Goal: Communication & Community: Answer question/provide support

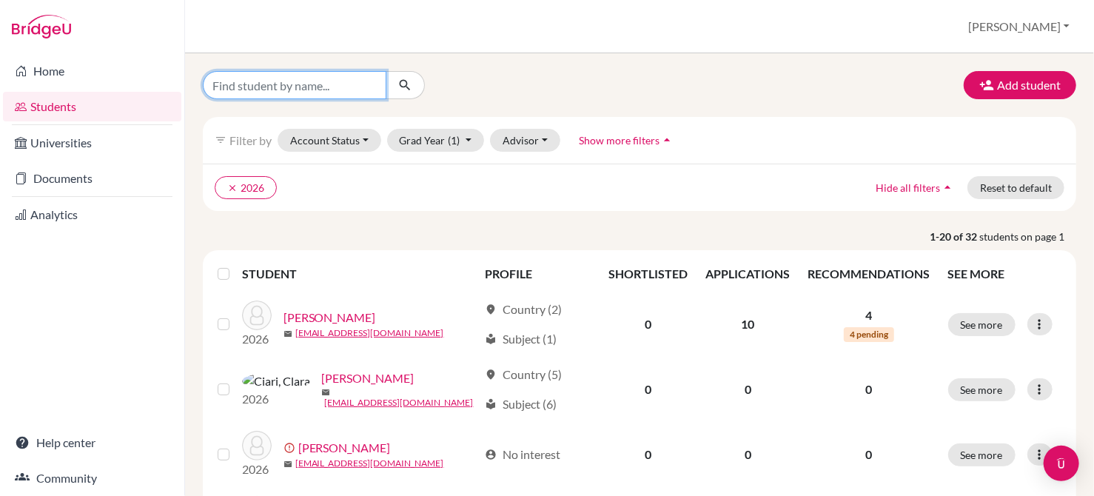
click at [341, 91] on input "Find student by name..." at bounding box center [295, 85] width 184 height 28
click at [341, 91] on input "m" at bounding box center [295, 85] width 184 height 28
type input "marika"
click button "submit" at bounding box center [405, 85] width 39 height 28
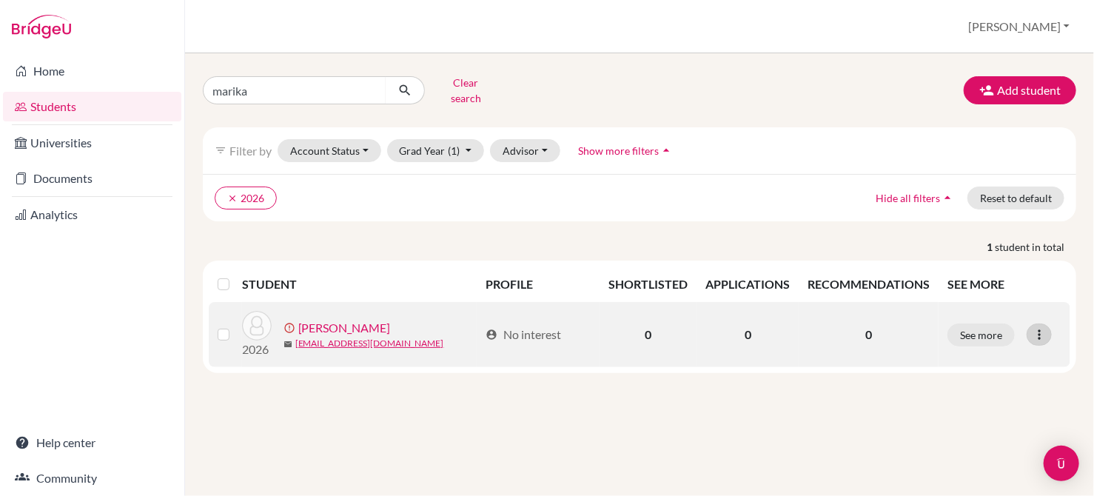
click at [1045, 327] on icon at bounding box center [1039, 334] width 15 height 15
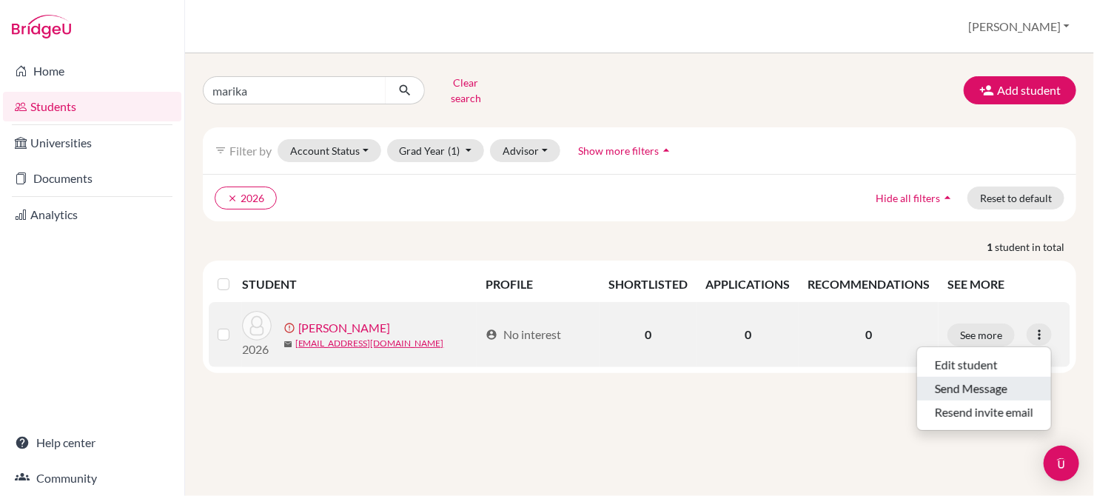
click at [998, 377] on button "Send Message" at bounding box center [984, 389] width 134 height 24
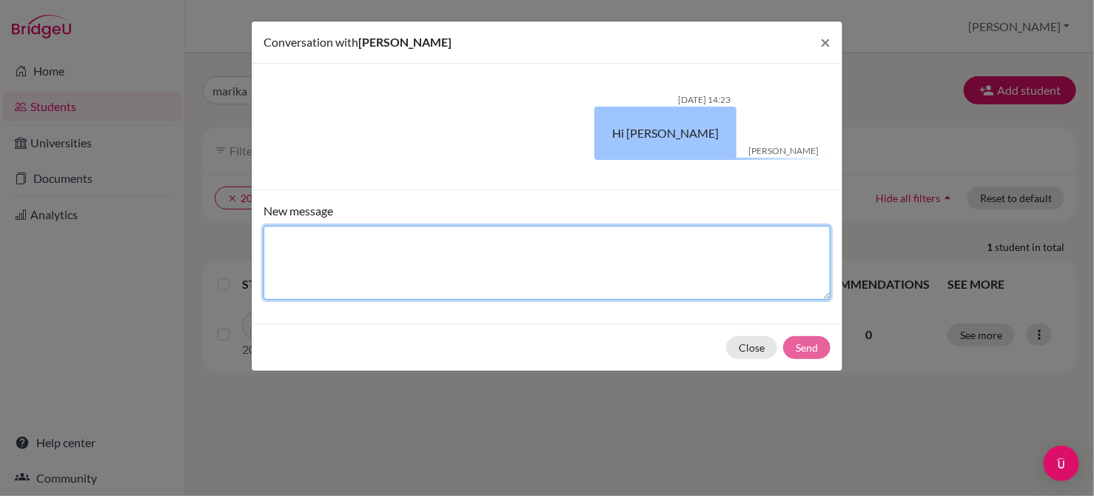
click at [610, 271] on textarea "New message" at bounding box center [546, 263] width 567 height 74
type textarea "Hi [PERSON_NAME]"
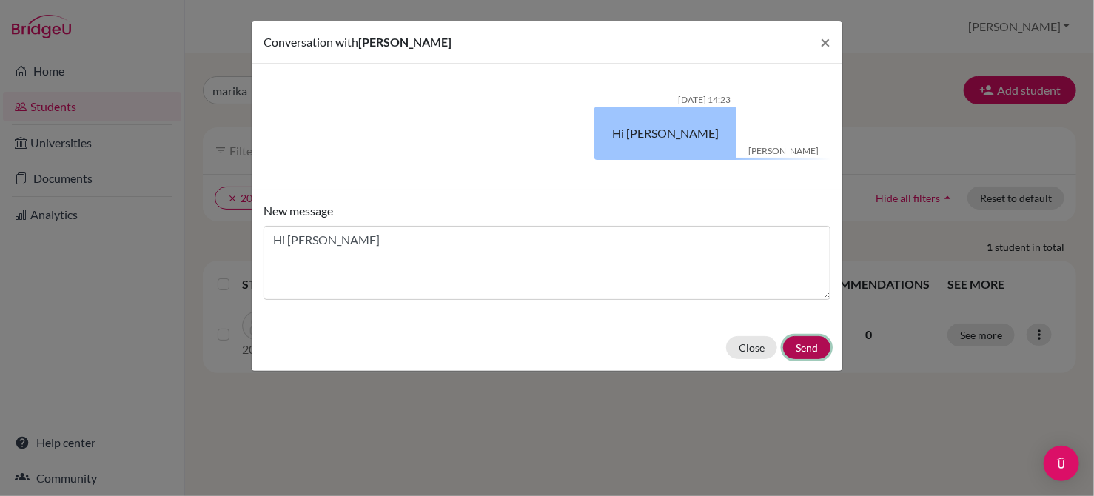
click at [809, 350] on button "Send" at bounding box center [806, 347] width 47 height 23
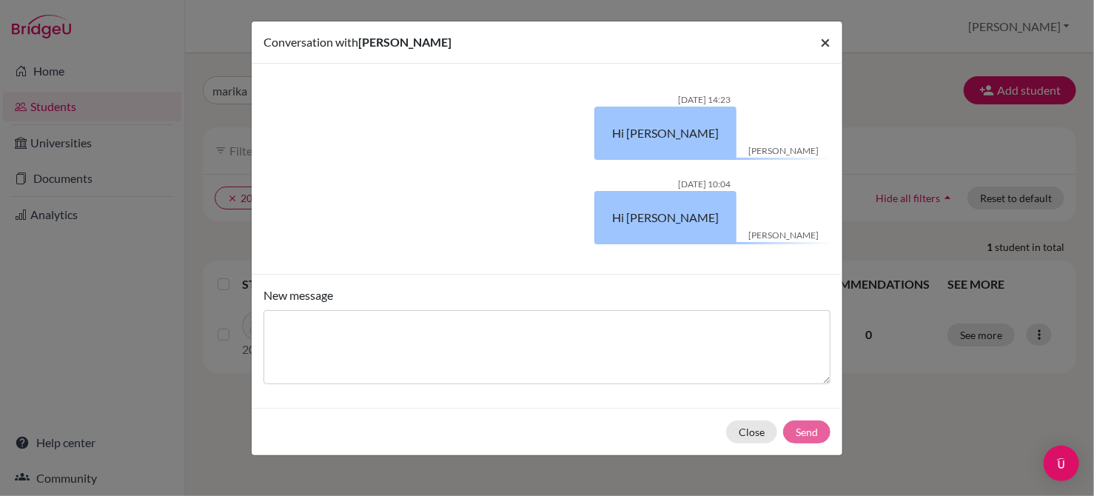
click at [828, 37] on span "×" at bounding box center [825, 41] width 10 height 21
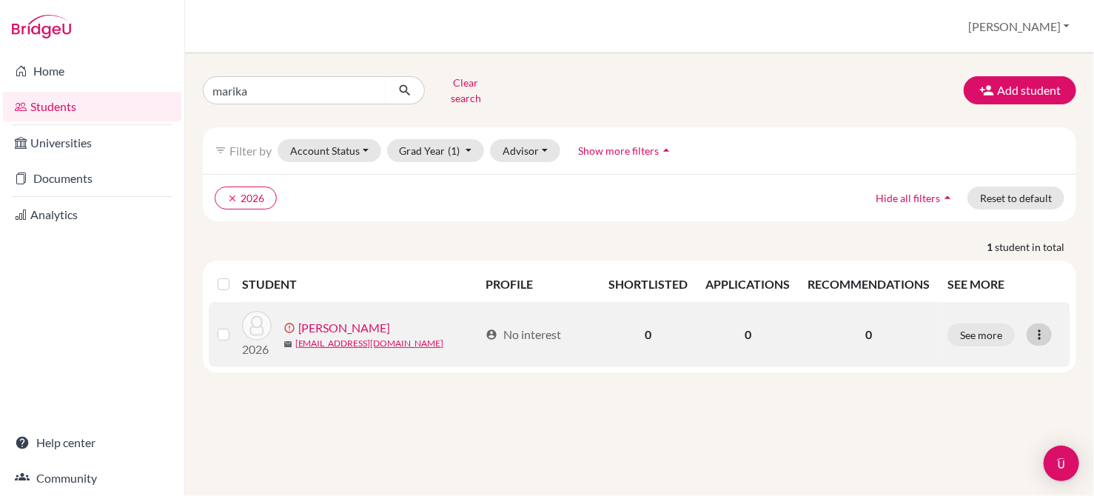
click at [1039, 327] on icon at bounding box center [1039, 334] width 15 height 15
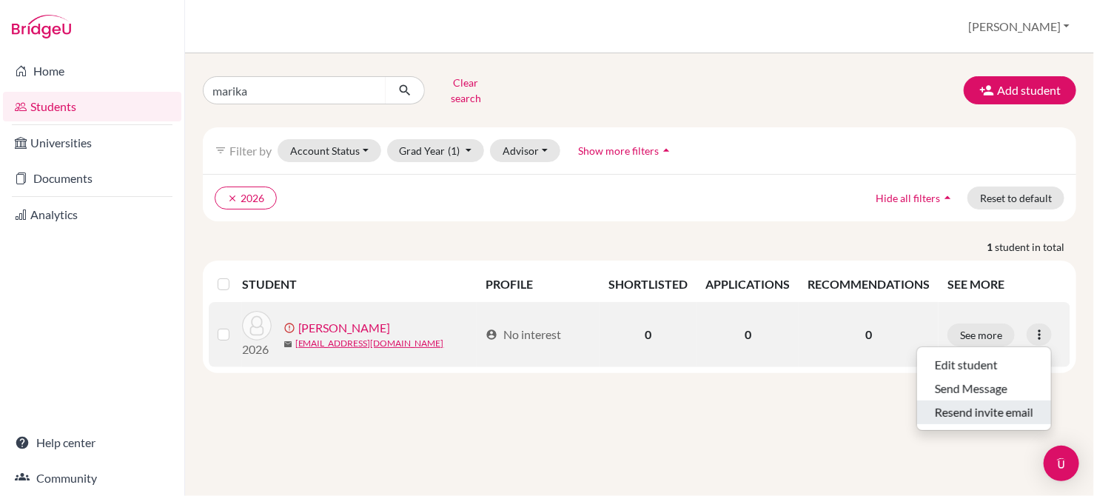
click at [1022, 400] on button "Resend invite email" at bounding box center [984, 412] width 134 height 24
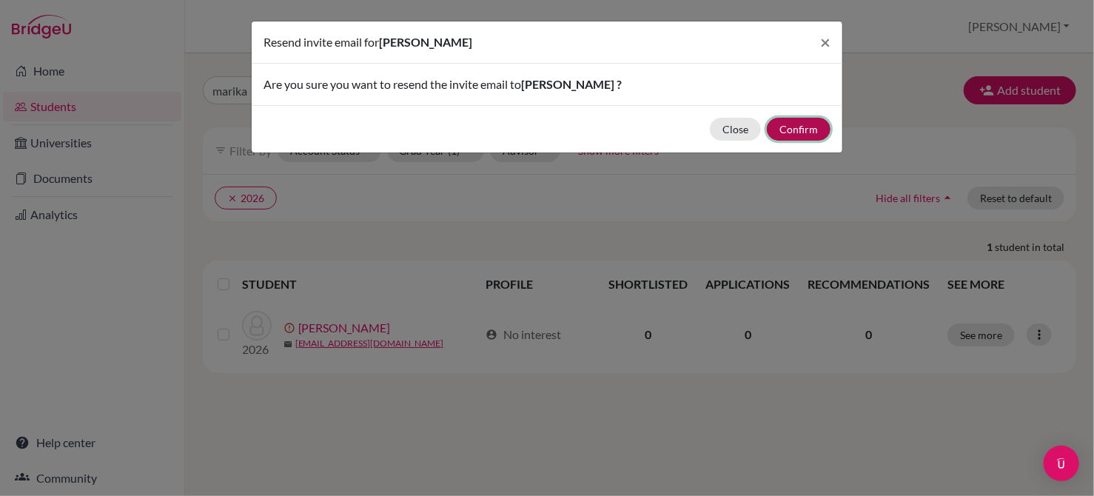
click at [803, 127] on button "Confirm" at bounding box center [799, 129] width 64 height 23
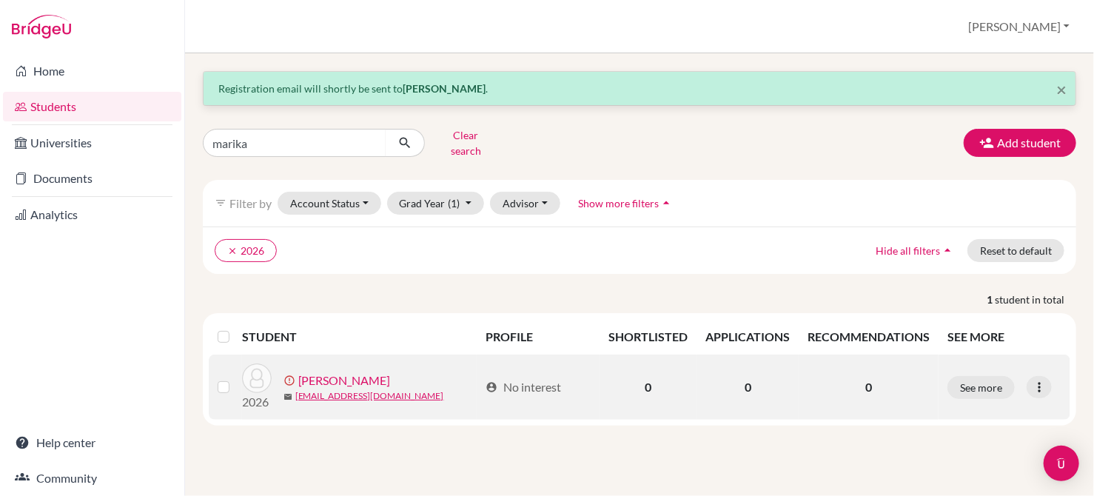
click at [360, 371] on link "[PERSON_NAME]" at bounding box center [344, 380] width 92 height 18
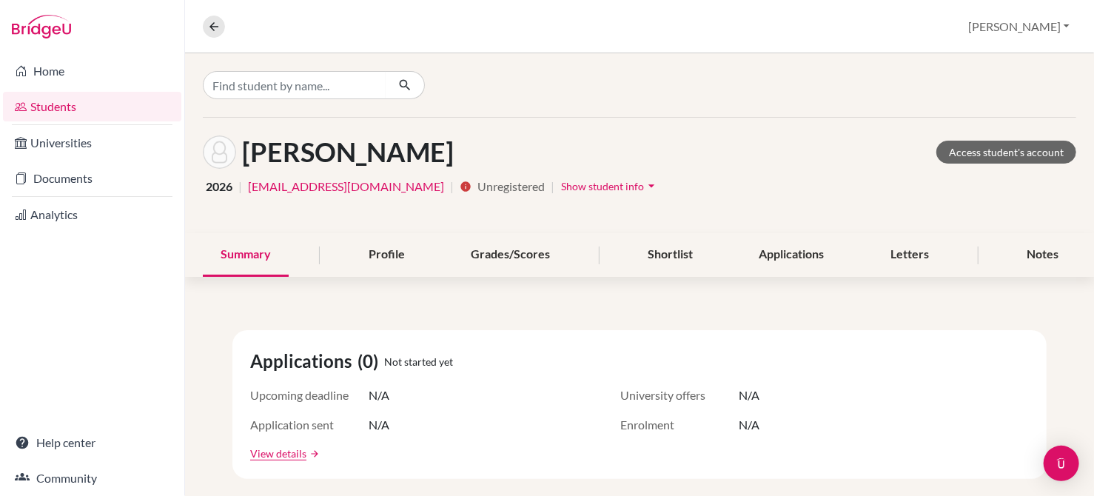
scroll to position [11, 0]
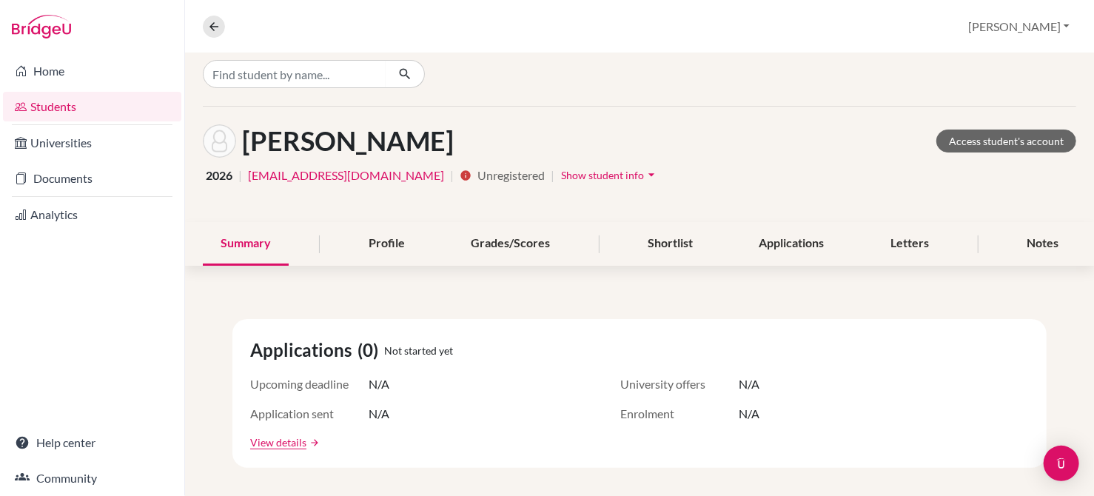
click at [561, 172] on span "Show student info" at bounding box center [602, 175] width 83 height 13
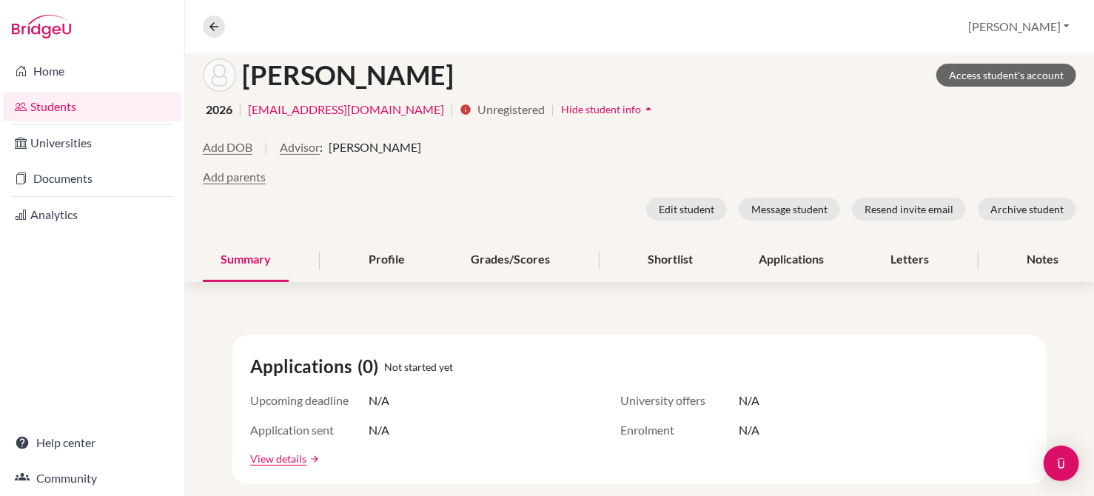
scroll to position [83, 0]
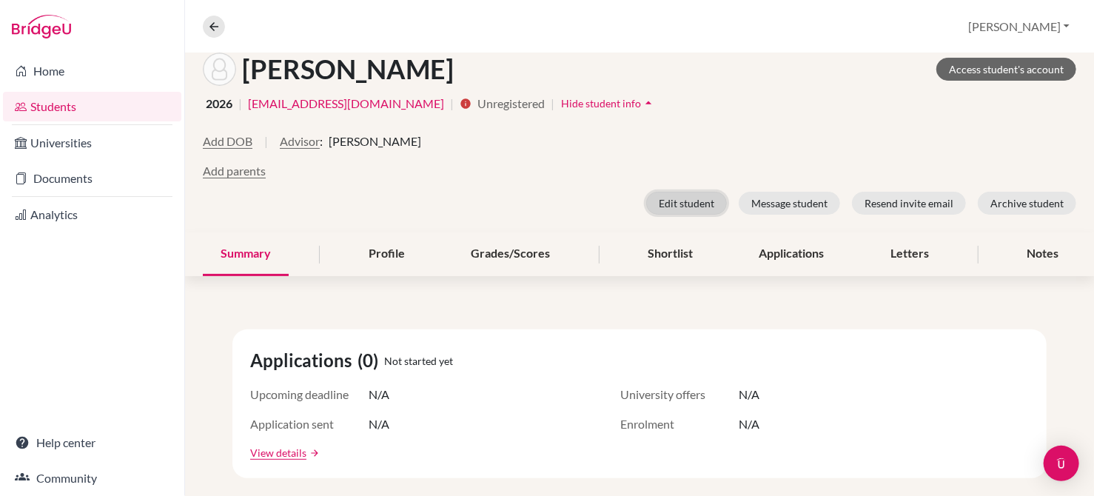
click at [686, 201] on button "Edit student" at bounding box center [686, 203] width 81 height 23
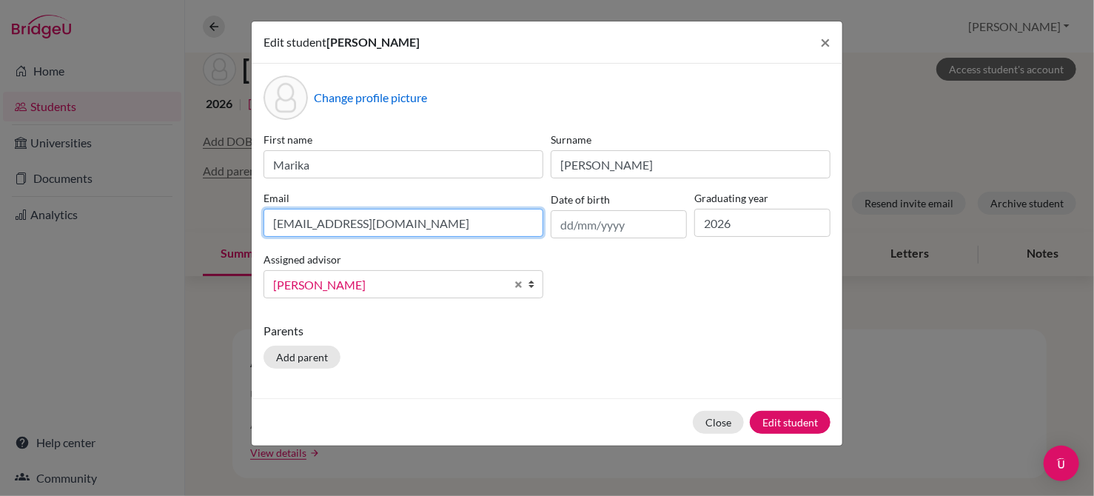
click at [494, 210] on input "[EMAIL_ADDRESS][DOMAIN_NAME]" at bounding box center [403, 223] width 280 height 28
type input "m"
click at [326, 223] on input at bounding box center [403, 223] width 280 height 28
type input "[EMAIL_ADDRESS][DOMAIN_NAME]"
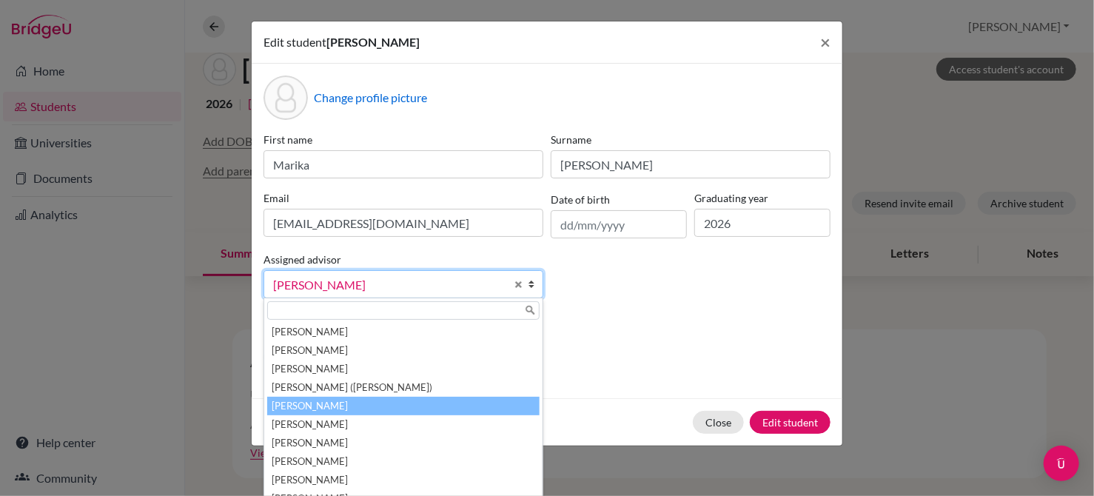
click at [531, 288] on b at bounding box center [535, 284] width 15 height 27
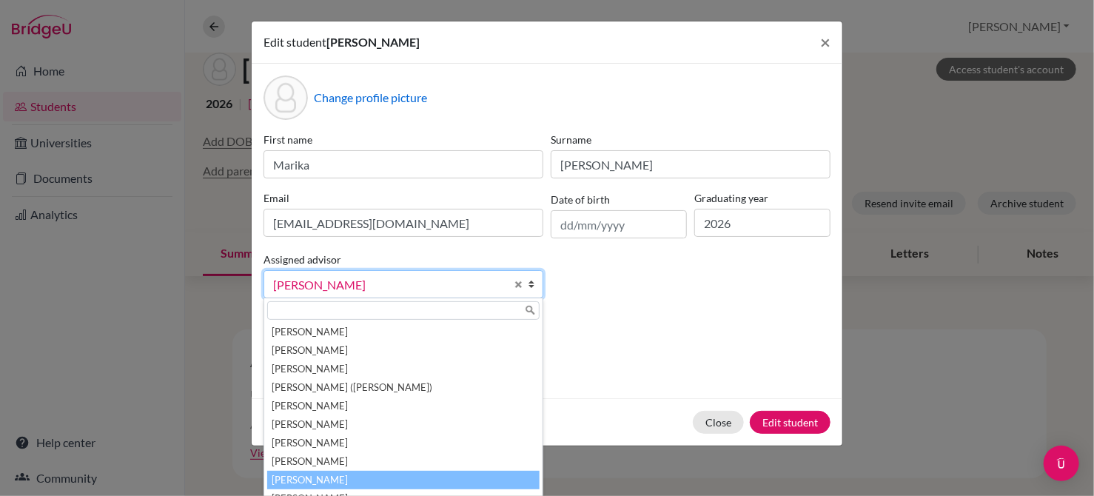
click at [457, 471] on li "[PERSON_NAME]" at bounding box center [403, 480] width 272 height 18
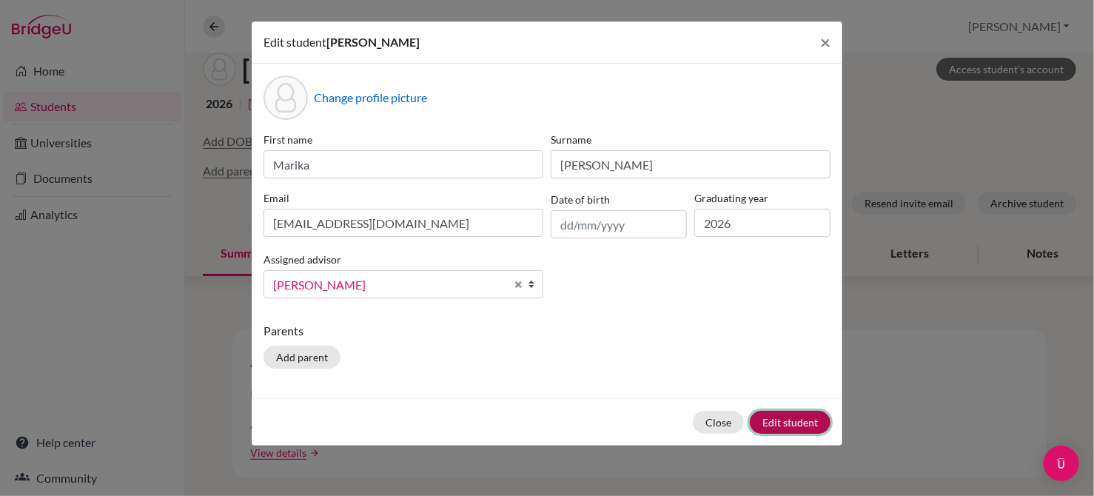
click at [778, 423] on button "Edit student" at bounding box center [790, 422] width 81 height 23
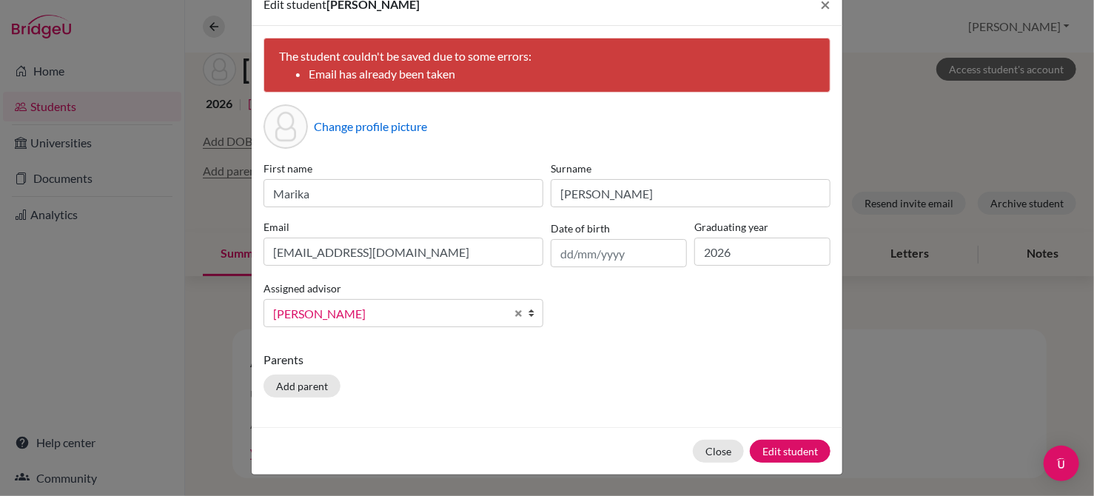
scroll to position [0, 0]
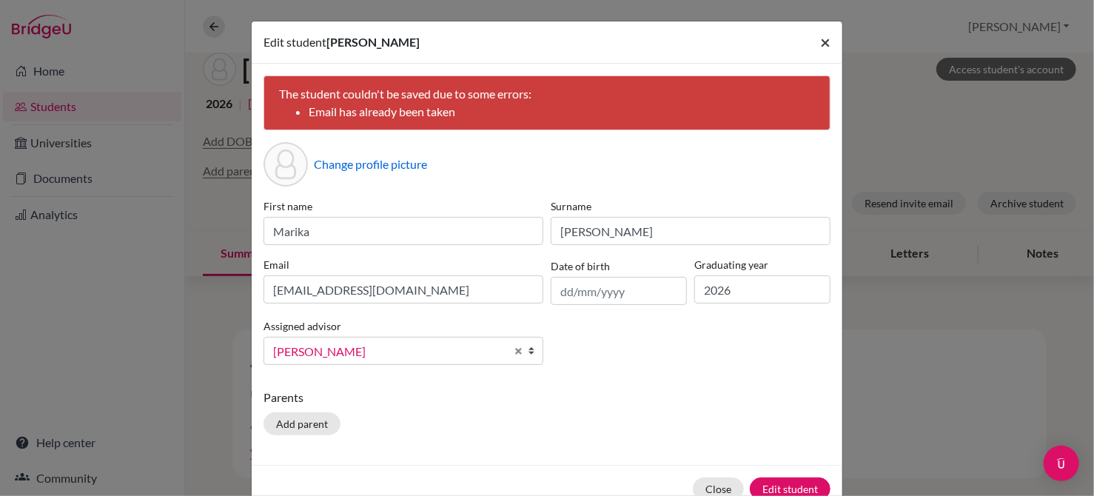
click at [822, 40] on span "×" at bounding box center [825, 41] width 10 height 21
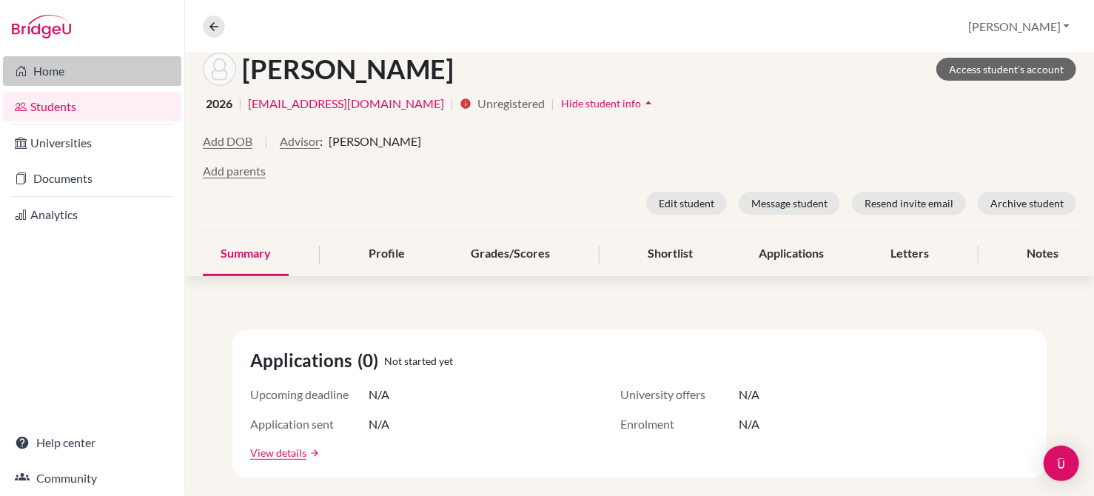
click at [70, 69] on link "Home" at bounding box center [92, 71] width 178 height 30
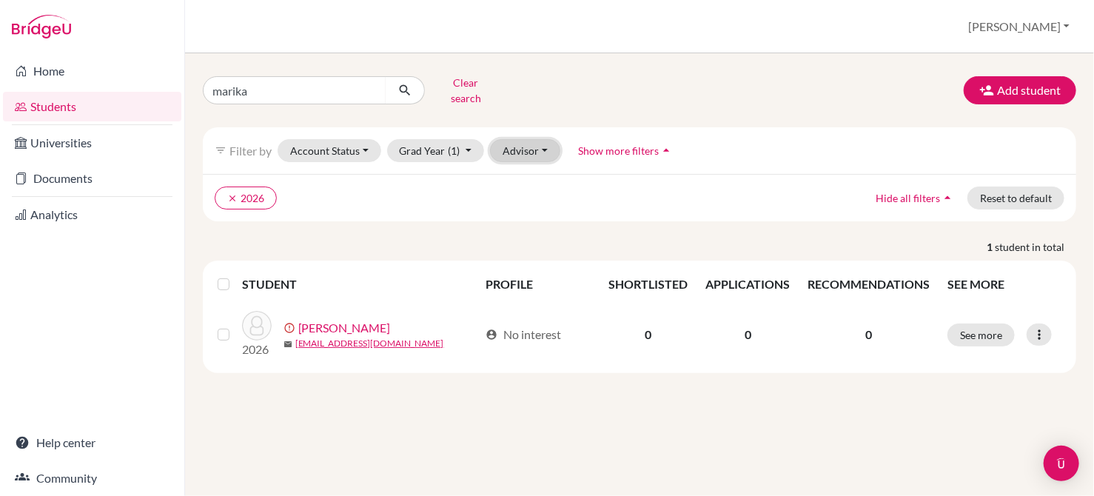
click at [531, 140] on button "Advisor" at bounding box center [525, 150] width 70 height 23
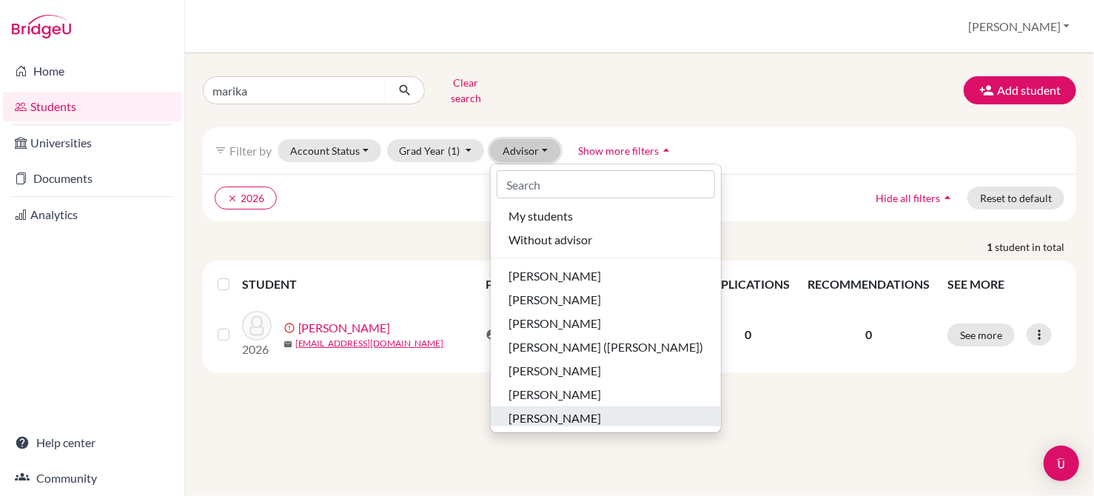
scroll to position [50, 0]
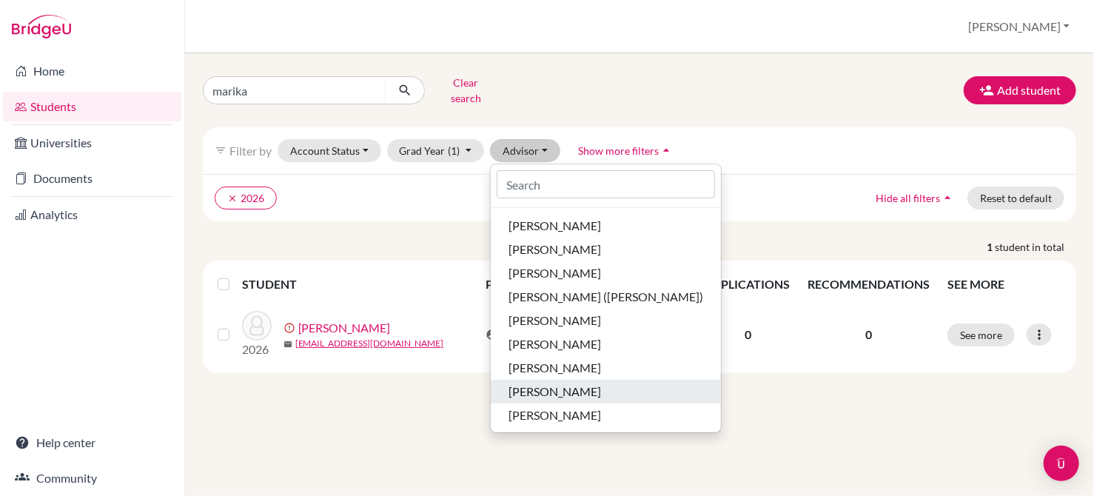
click at [568, 383] on span "[PERSON_NAME]" at bounding box center [554, 392] width 92 height 18
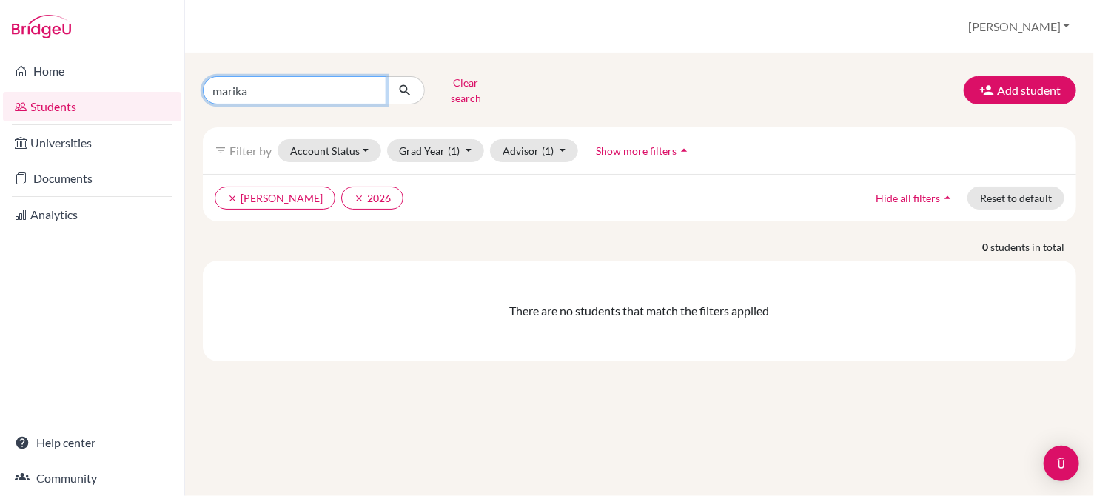
click at [267, 78] on input "marika" at bounding box center [295, 90] width 184 height 28
type input "m"
type input "jun ochiai"
click button "submit" at bounding box center [405, 90] width 39 height 28
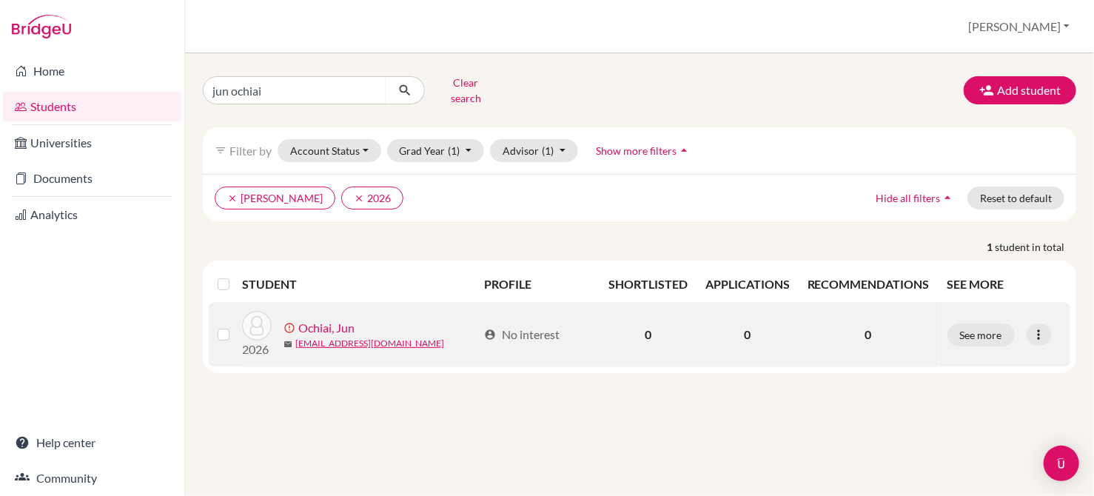
click at [338, 319] on link "Ochiai, Jun" at bounding box center [326, 328] width 56 height 18
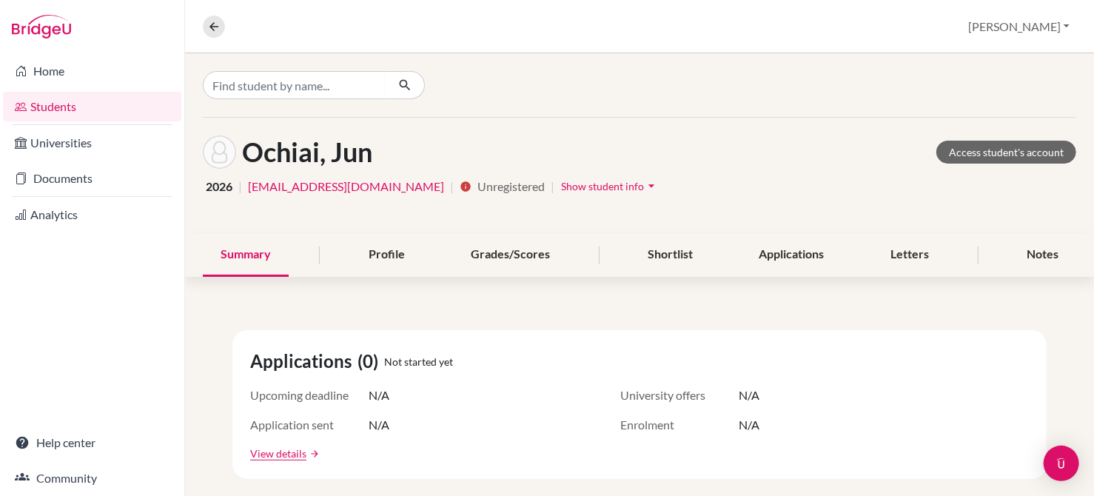
click at [561, 189] on span "Show student info" at bounding box center [602, 186] width 83 height 13
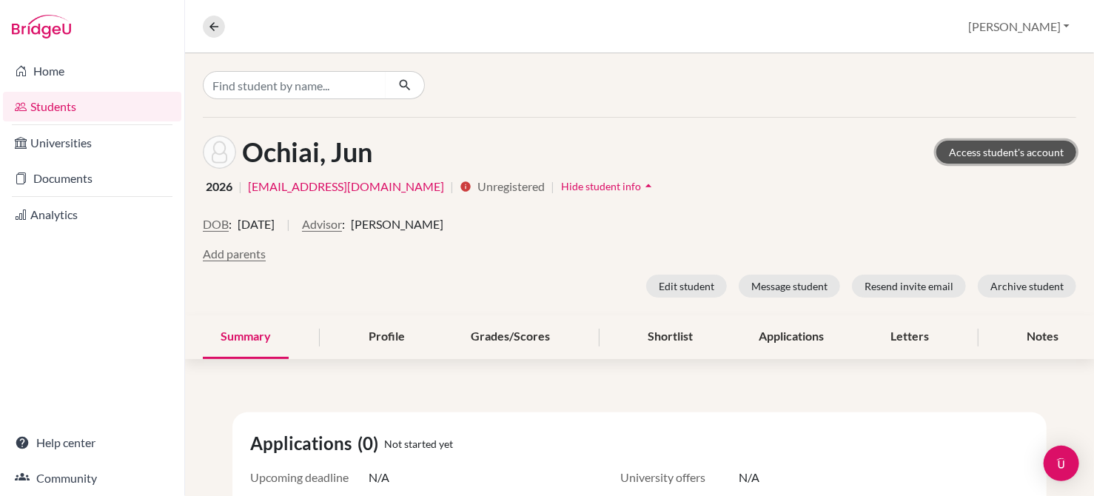
click at [995, 147] on link "Access student's account" at bounding box center [1006, 152] width 140 height 23
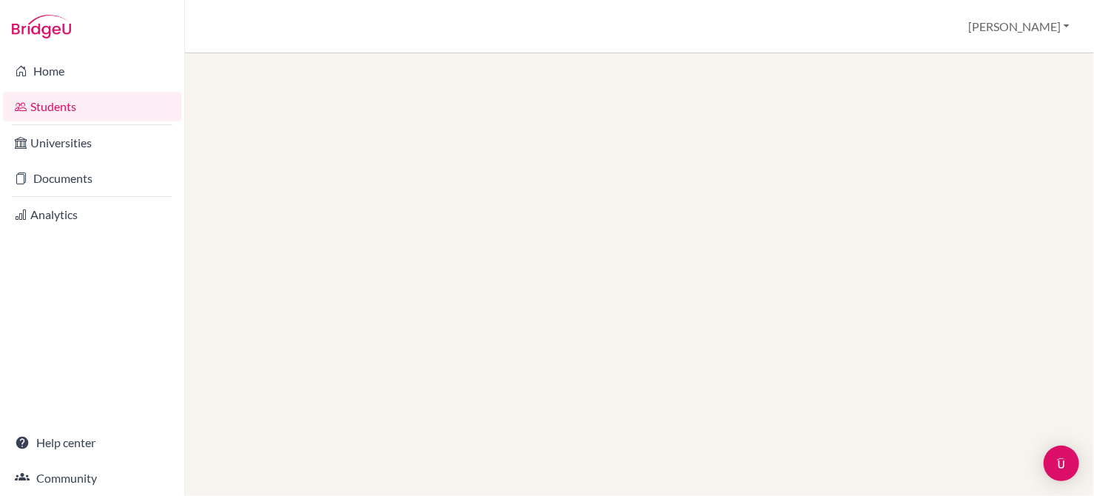
click at [104, 109] on link "Students" at bounding box center [92, 107] width 178 height 30
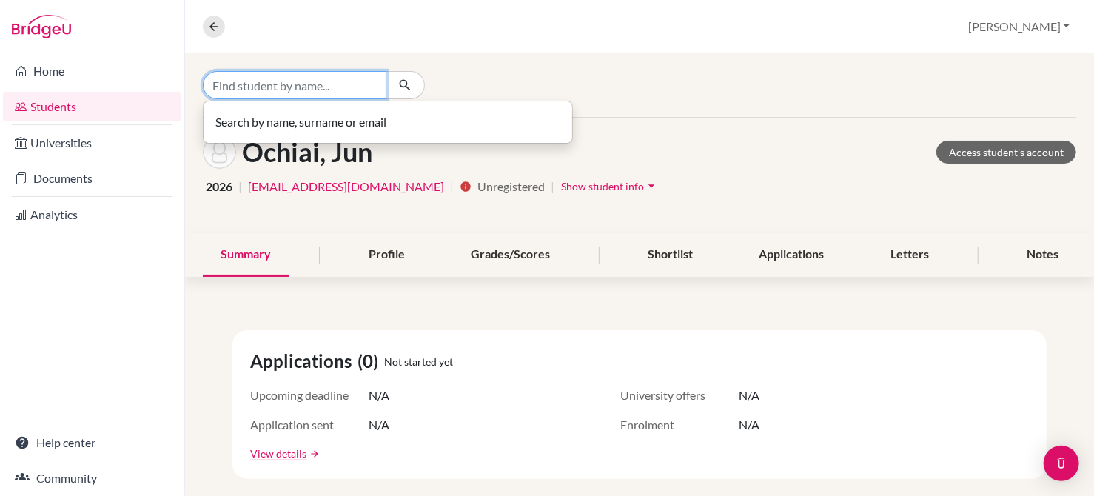
click at [289, 79] on input "Find student by name..." at bounding box center [295, 85] width 184 height 28
type input "kay kageyama"
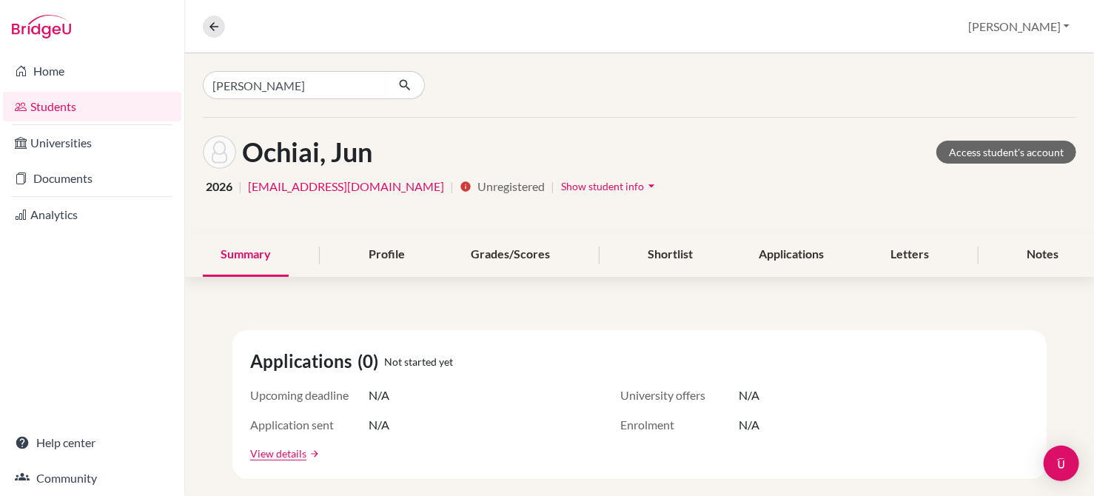
click at [602, 76] on div "kay kageyama" at bounding box center [639, 85] width 909 height 64
click at [71, 76] on link "Home" at bounding box center [92, 71] width 178 height 30
